Goal: Find contact information: Find contact information

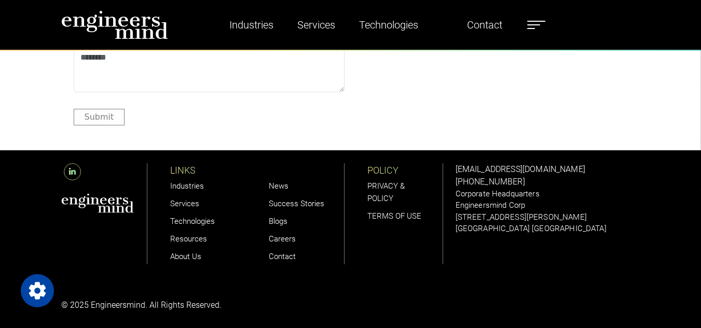
scroll to position [3130, 0]
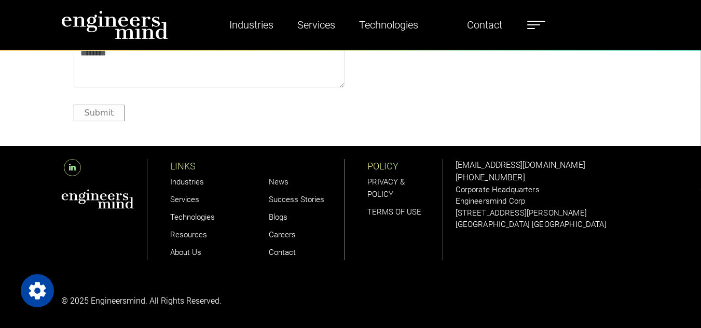
click at [537, 23] on label at bounding box center [536, 24] width 18 height 13
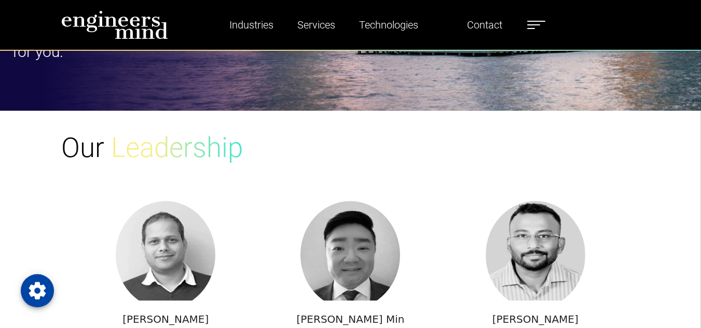
scroll to position [865, 0]
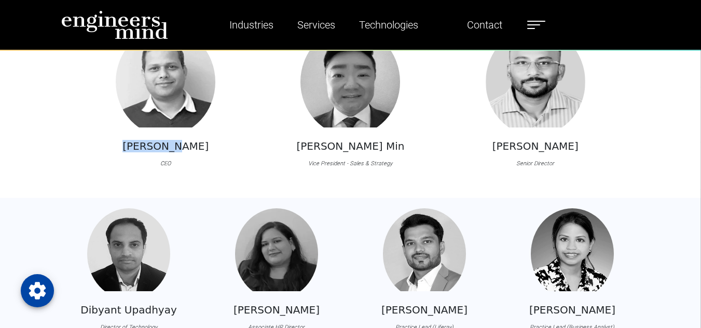
drag, startPoint x: 140, startPoint y: 145, endPoint x: 195, endPoint y: 169, distance: 60.4
click at [195, 169] on div "[PERSON_NAME] CEO" at bounding box center [165, 98] width 135 height 141
click at [194, 169] on div "[PERSON_NAME] CEO" at bounding box center [165, 98] width 135 height 141
drag, startPoint x: 194, startPoint y: 169, endPoint x: 175, endPoint y: 168, distance: 19.2
click at [175, 168] on div "[PERSON_NAME] CEO" at bounding box center [165, 98] width 135 height 141
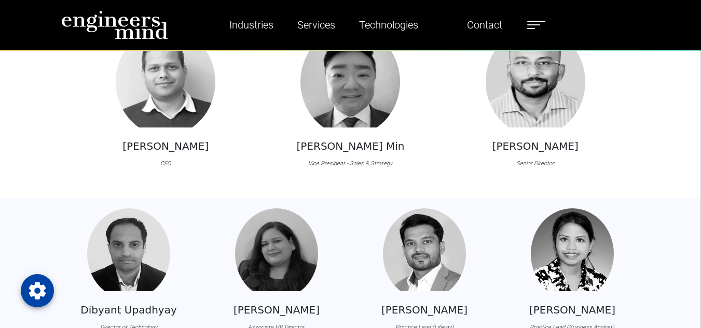
click at [142, 146] on h5 "[PERSON_NAME]" at bounding box center [165, 146] width 86 height 12
drag, startPoint x: 144, startPoint y: 146, endPoint x: 174, endPoint y: 166, distance: 36.4
click at [174, 166] on div "[PERSON_NAME] CEO" at bounding box center [165, 98] width 135 height 141
copy div "[PERSON_NAME] CEO"
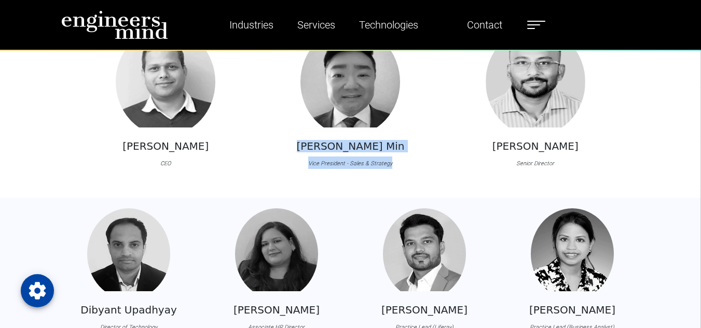
drag, startPoint x: 319, startPoint y: 145, endPoint x: 395, endPoint y: 163, distance: 78.9
click at [395, 163] on div "[PERSON_NAME] Min Vice President - Sales & Strategy" at bounding box center [350, 98] width 135 height 141
copy div "[PERSON_NAME] Min Vice President - Sales & Strategy"
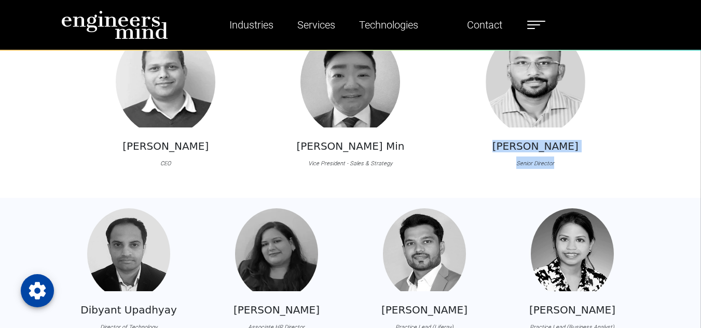
drag, startPoint x: 498, startPoint y: 147, endPoint x: 563, endPoint y: 163, distance: 66.7
click at [563, 163] on div "[PERSON_NAME] Senior Director" at bounding box center [534, 98] width 135 height 141
copy div "[PERSON_NAME] Senior Director"
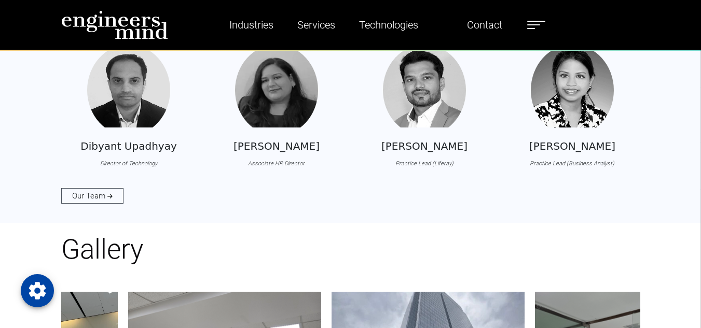
scroll to position [1038, 0]
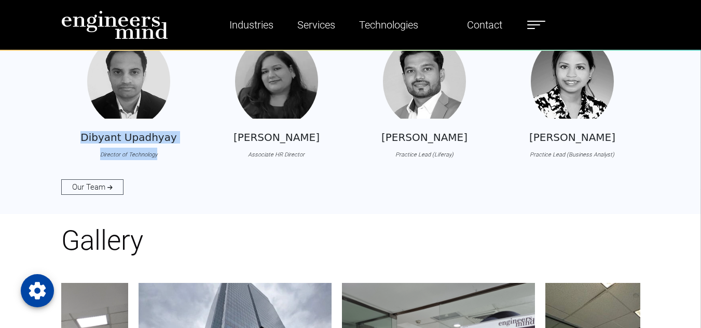
copy div "[PERSON_NAME] Director of Technology"
drag, startPoint x: 94, startPoint y: 136, endPoint x: 160, endPoint y: 153, distance: 68.6
click at [160, 153] on div "[PERSON_NAME] Director of Technology" at bounding box center [128, 98] width 135 height 125
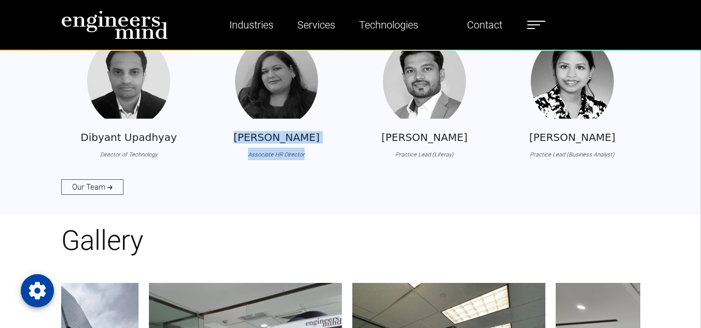
drag, startPoint x: 244, startPoint y: 139, endPoint x: 294, endPoint y: 148, distance: 50.7
click at [313, 158] on div "[PERSON_NAME] Associate HR Director" at bounding box center [276, 98] width 135 height 125
copy div "[PERSON_NAME] Associate HR Director"
